Goal: Obtain resource: Download file/media

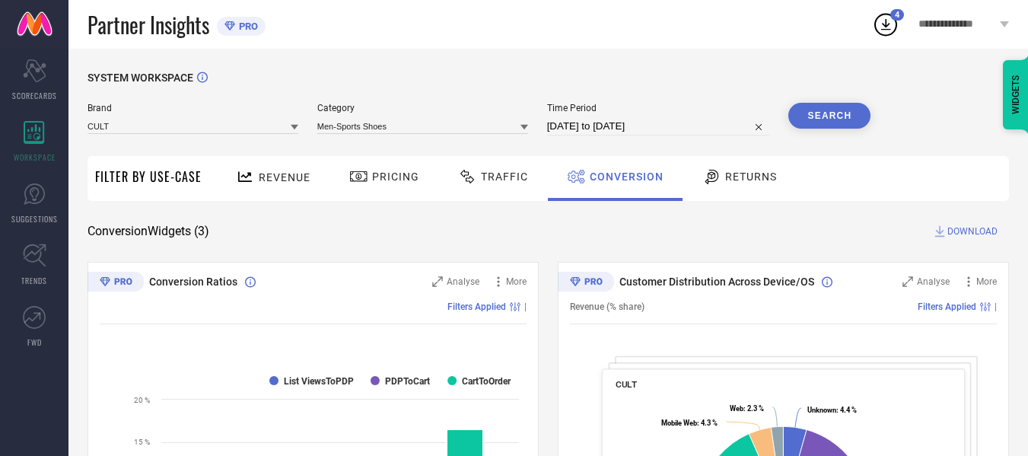
click at [654, 118] on input "[DATE] to [DATE]" at bounding box center [658, 126] width 223 height 18
select select "6"
select select "2025"
select select "7"
select select "2025"
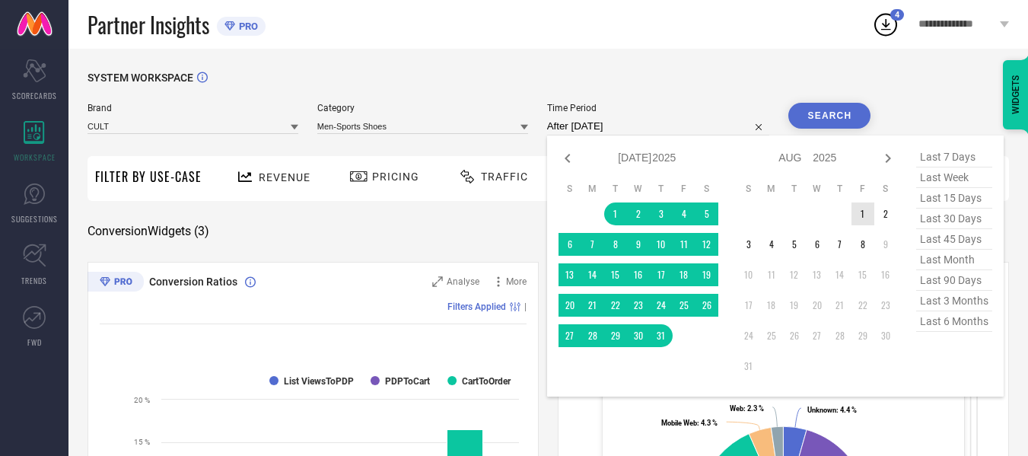
click at [860, 207] on td "1" at bounding box center [863, 213] width 23 height 23
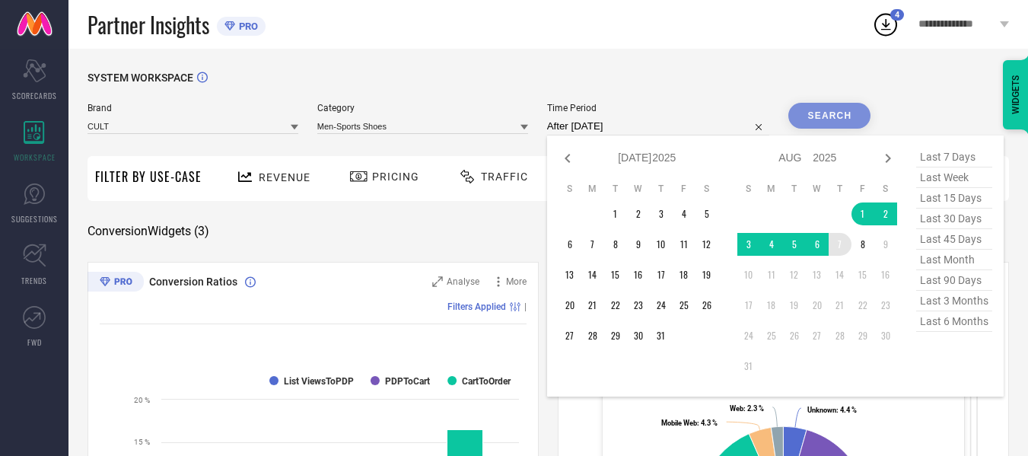
type input "[DATE] to [DATE]"
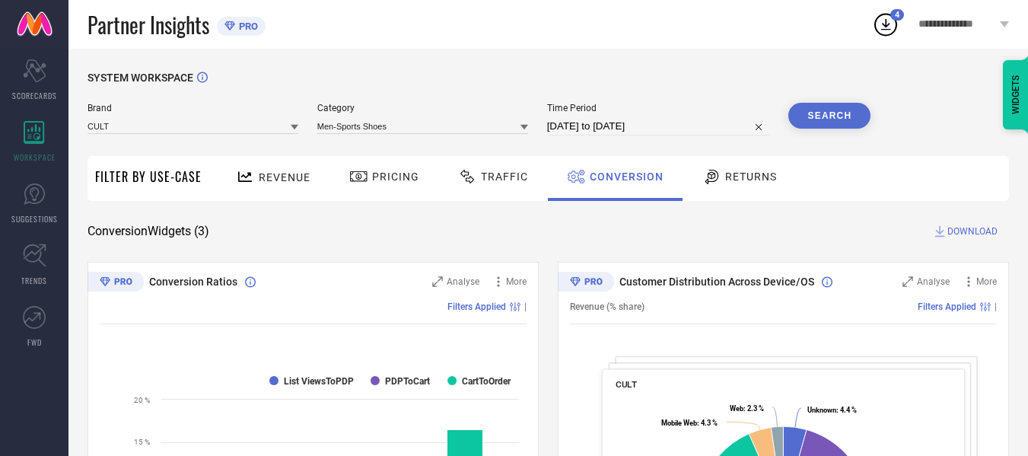
click at [840, 104] on button "Search" at bounding box center [829, 116] width 82 height 26
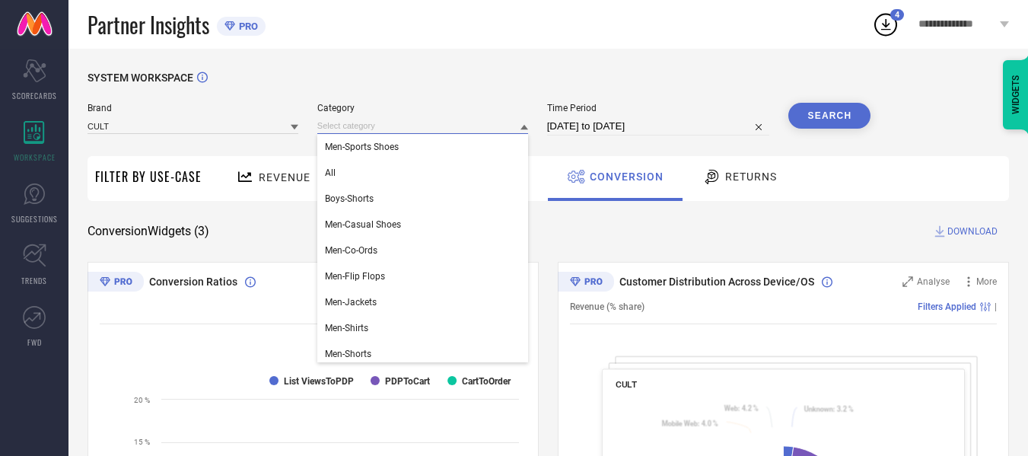
click at [427, 121] on input at bounding box center [422, 126] width 211 height 16
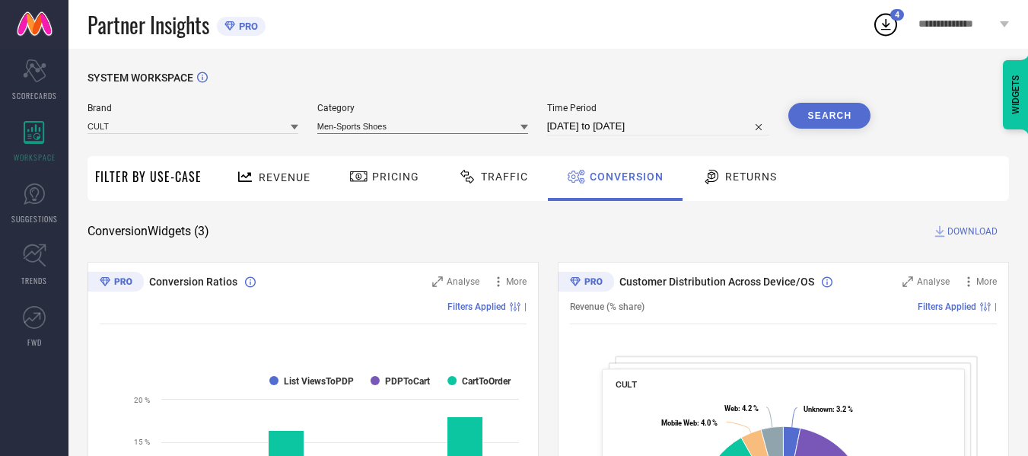
click at [427, 121] on input at bounding box center [422, 126] width 211 height 16
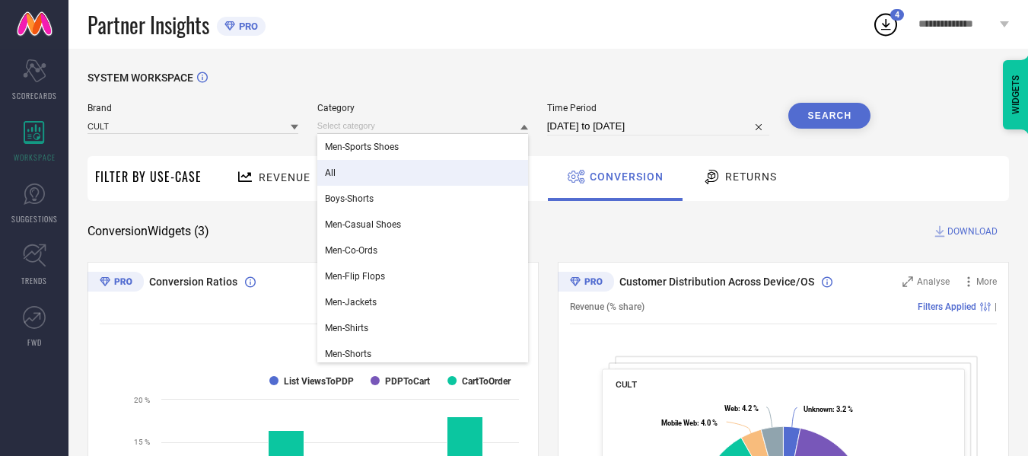
click at [442, 170] on div "All" at bounding box center [422, 173] width 211 height 26
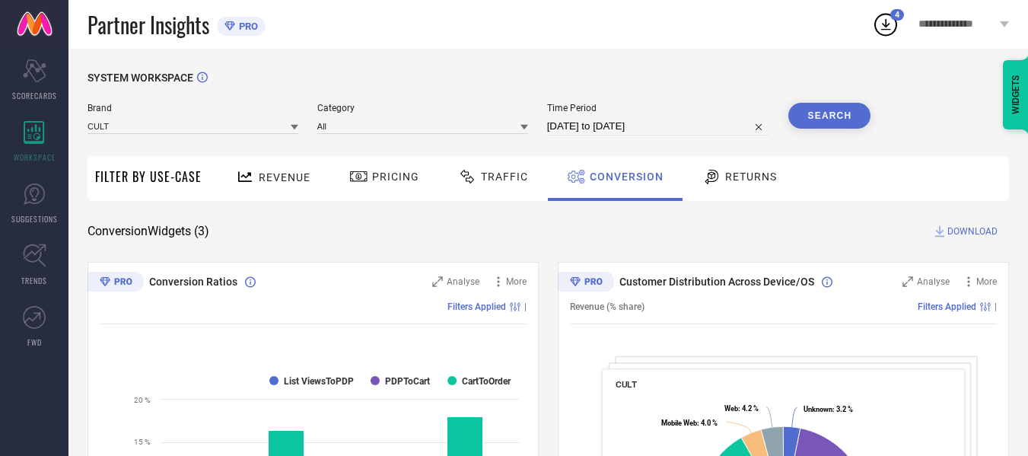
click at [827, 117] on button "Search" at bounding box center [829, 116] width 82 height 26
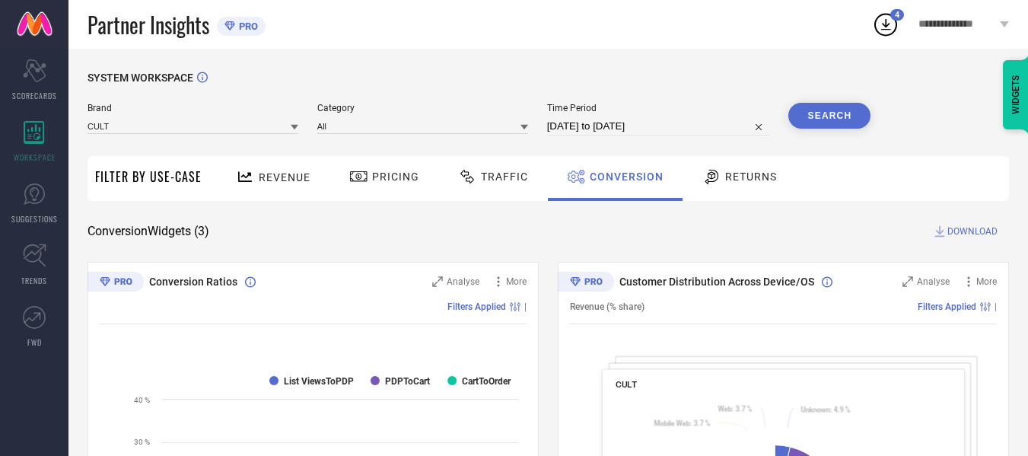
click at [955, 228] on span "DOWNLOAD" at bounding box center [973, 231] width 50 height 15
